Goal: Task Accomplishment & Management: Use online tool/utility

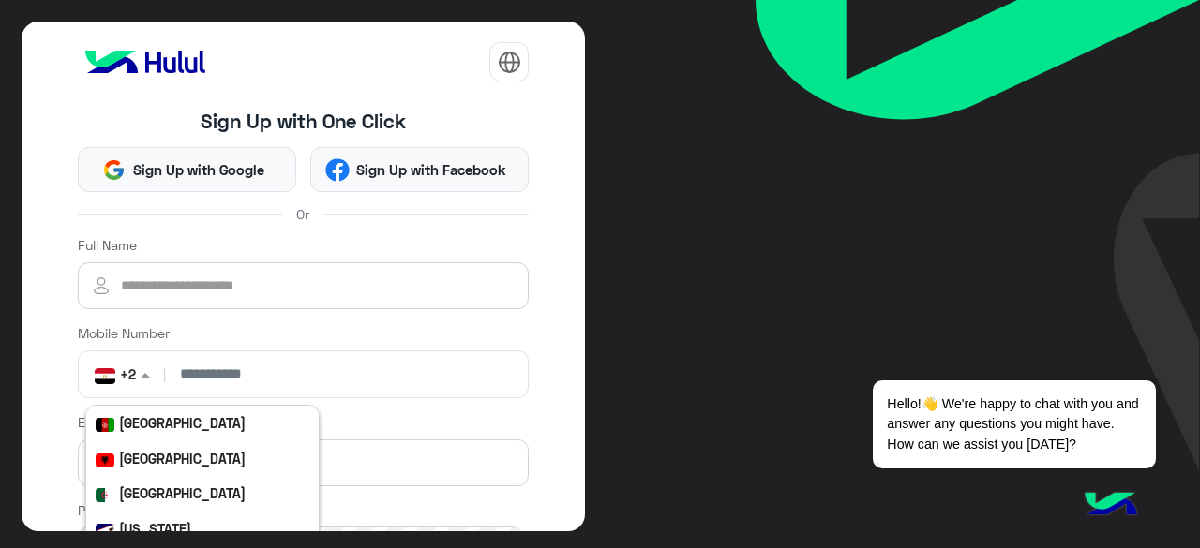
click at [143, 365] on span at bounding box center [147, 375] width 23 height 20
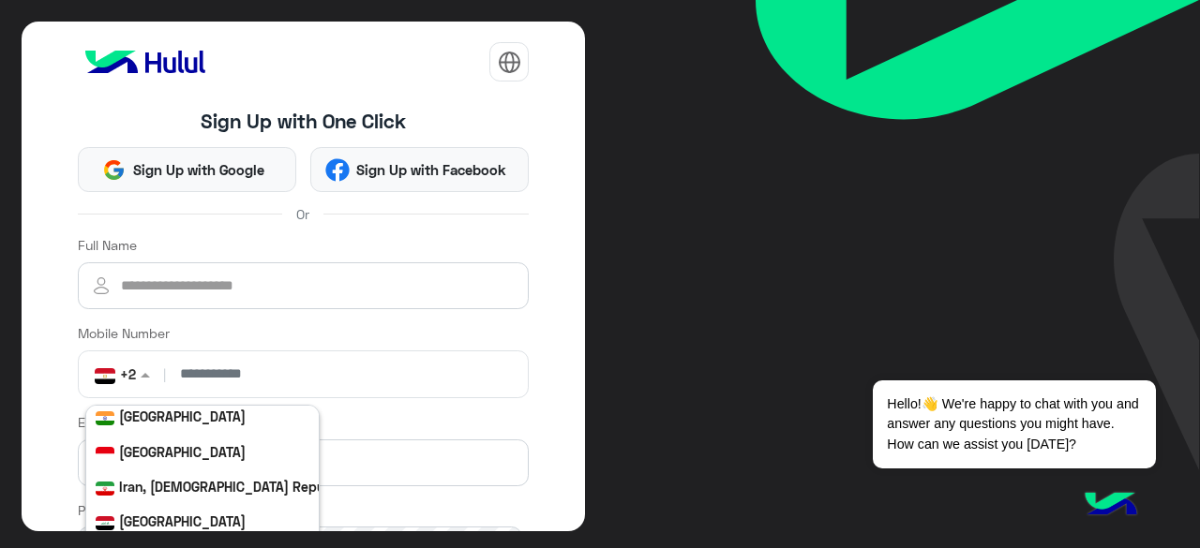
scroll to position [3554, 0]
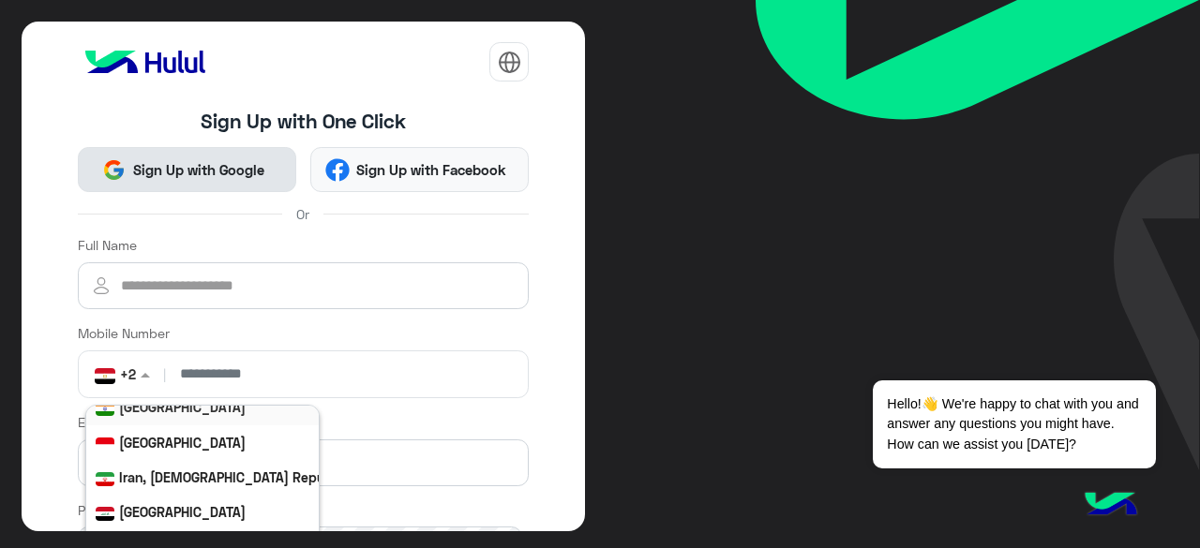
click at [163, 160] on span "Sign Up with Google" at bounding box center [198, 170] width 145 height 22
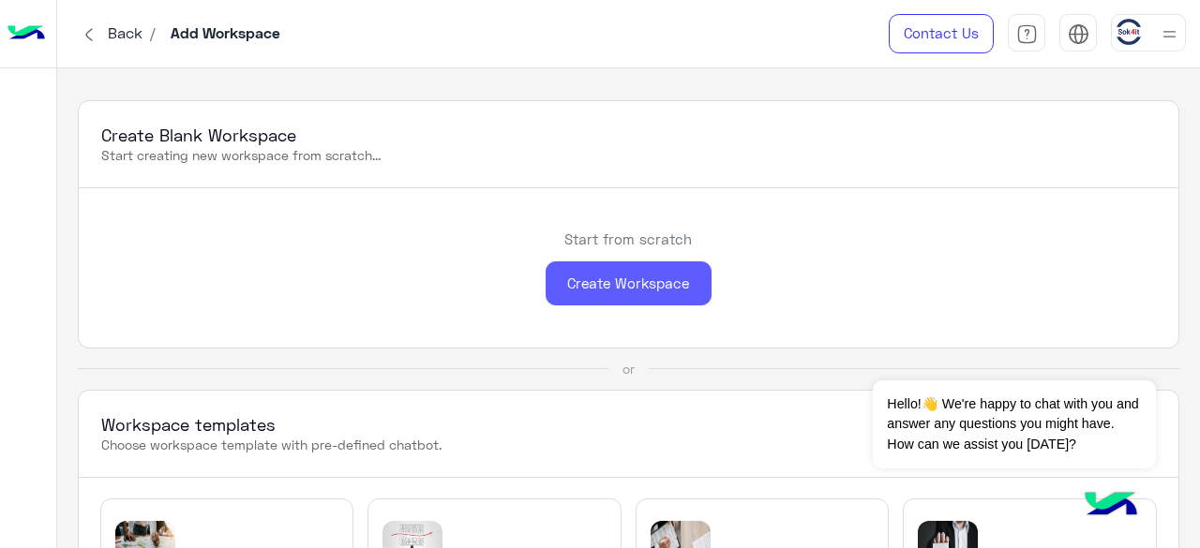
click at [594, 261] on div "Create Workspace" at bounding box center [628, 283] width 166 height 44
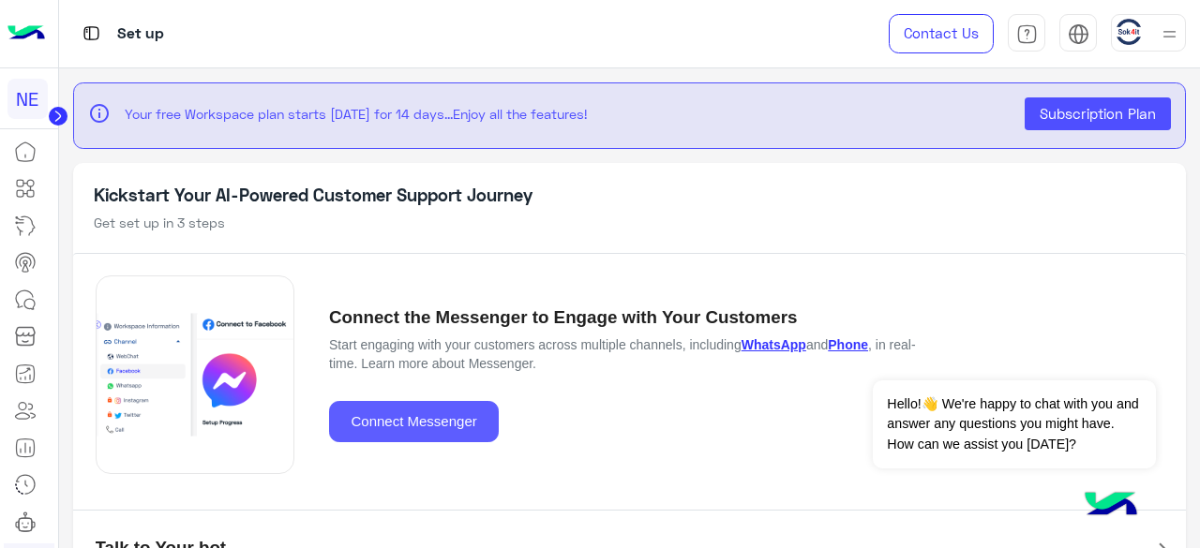
click at [430, 413] on button "Connect Messenger" at bounding box center [414, 422] width 170 height 42
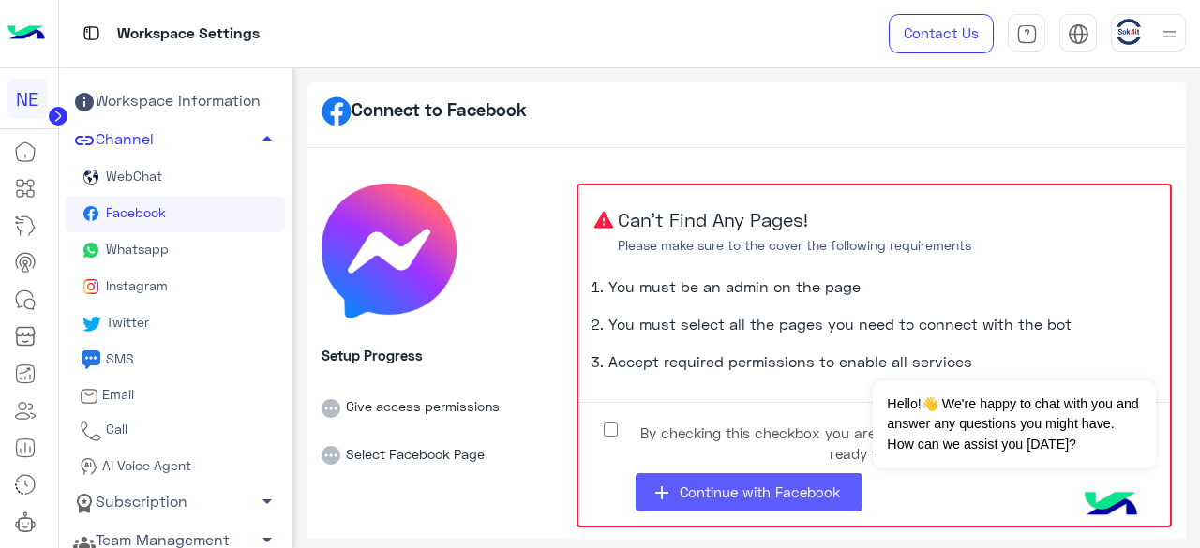
click at [716, 485] on span "Continue with Facebook" at bounding box center [760, 492] width 160 height 17
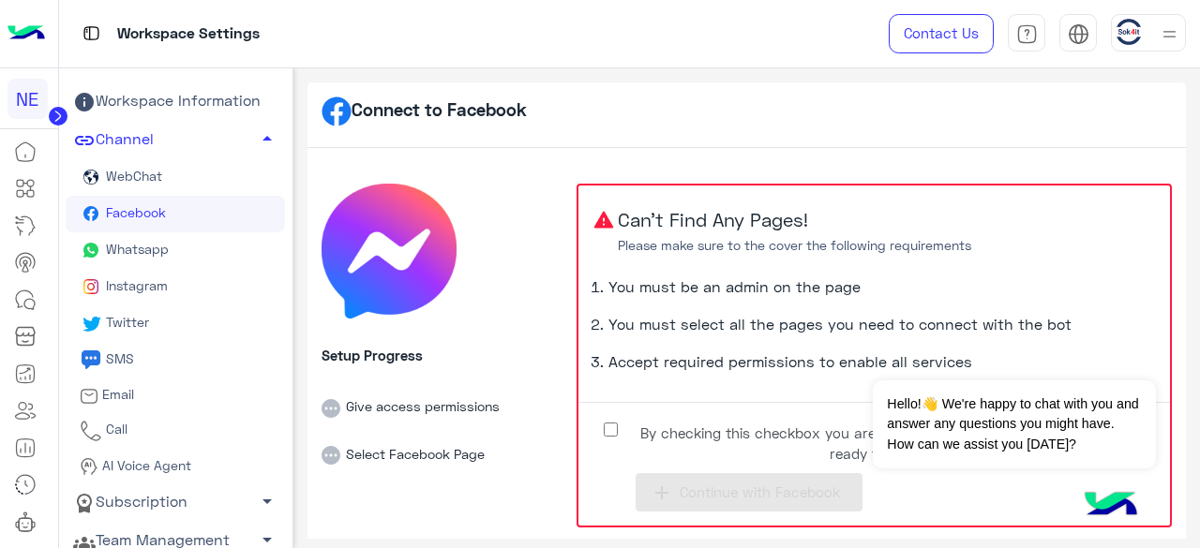
click at [135, 218] on span "Facebook" at bounding box center [134, 212] width 64 height 16
click at [645, 426] on span "By checking this checkbox you are fully aware on the previous points and ready …" at bounding box center [889, 444] width 511 height 42
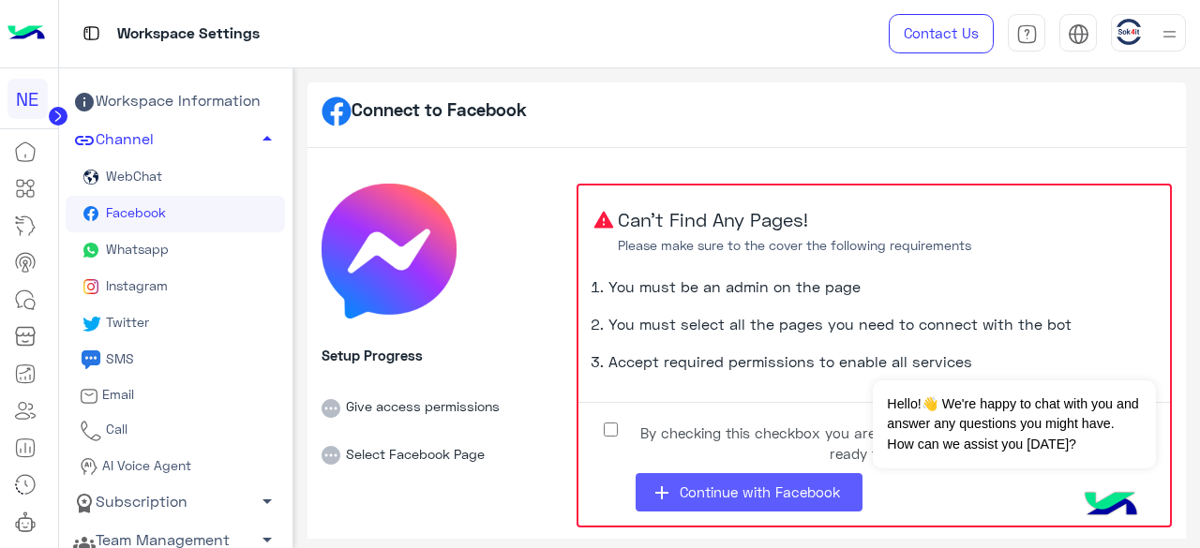
click at [696, 484] on span "Continue with Facebook" at bounding box center [760, 492] width 160 height 17
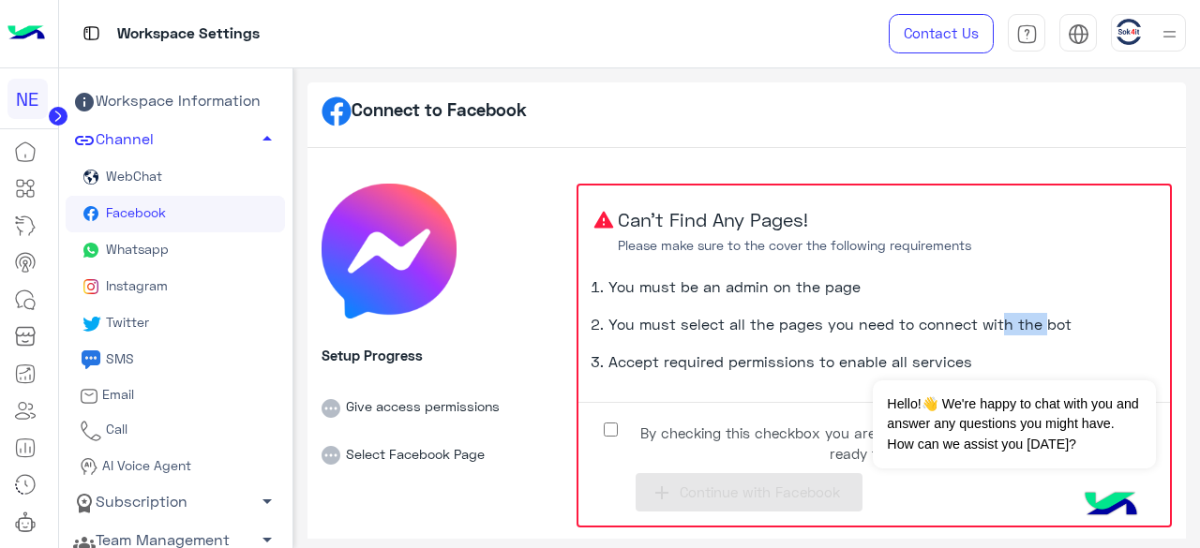
drag, startPoint x: 994, startPoint y: 324, endPoint x: 1040, endPoint y: 335, distance: 47.1
click at [1040, 335] on li "You must select all the pages you need to connect with the bot" at bounding box center [881, 331] width 546 height 37
